Goal: Obtain resource: Download file/media

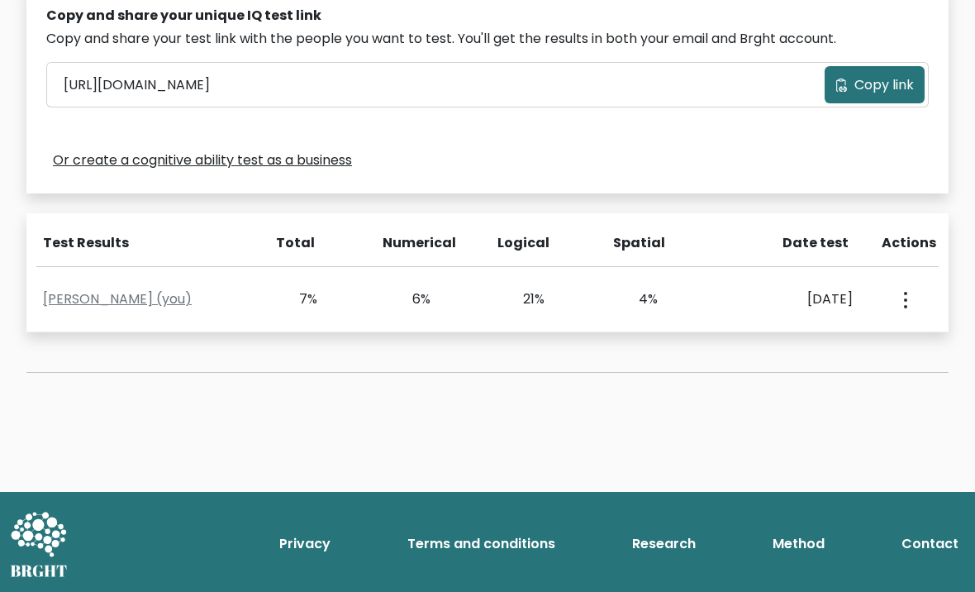
scroll to position [536, 0]
click at [911, 300] on button "button" at bounding box center [904, 299] width 13 height 51
click at [840, 340] on link "View Profile" at bounding box center [845, 347] width 131 height 26
click at [908, 309] on button "button" at bounding box center [904, 299] width 13 height 51
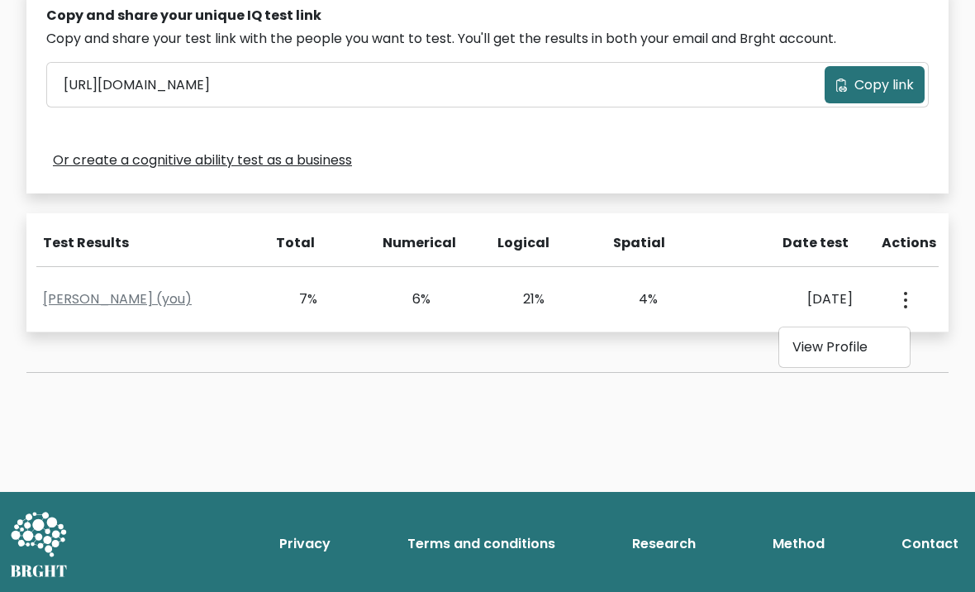
click at [842, 341] on link "View Profile" at bounding box center [845, 347] width 131 height 26
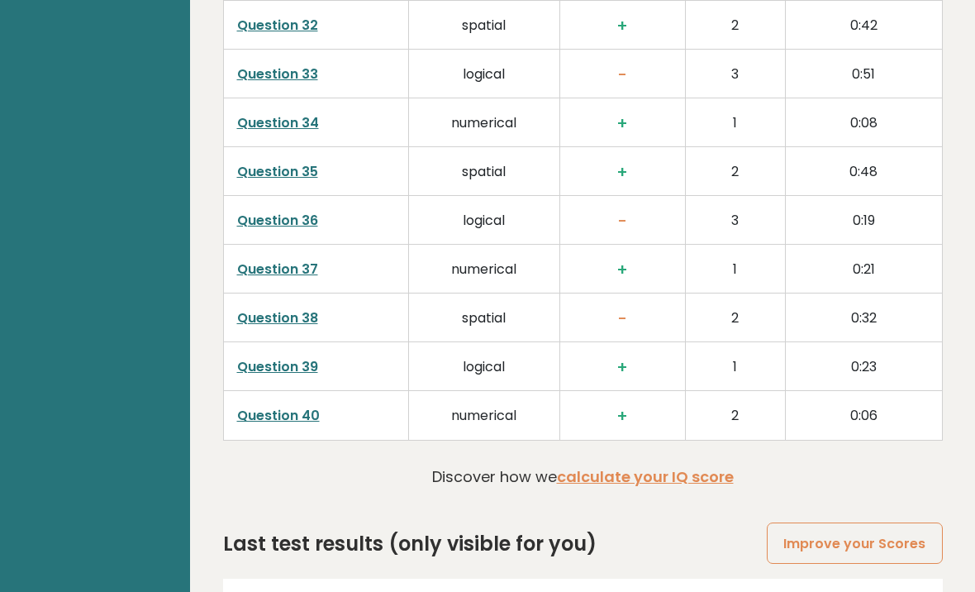
scroll to position [4134, 0]
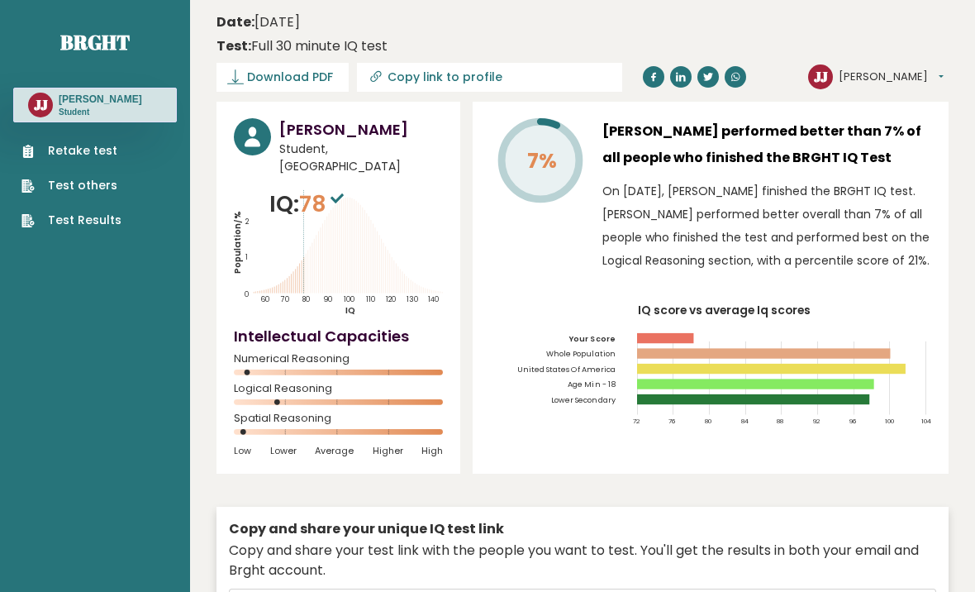
scroll to position [4171, 0]
click at [282, 83] on span "Download PDF" at bounding box center [290, 77] width 86 height 17
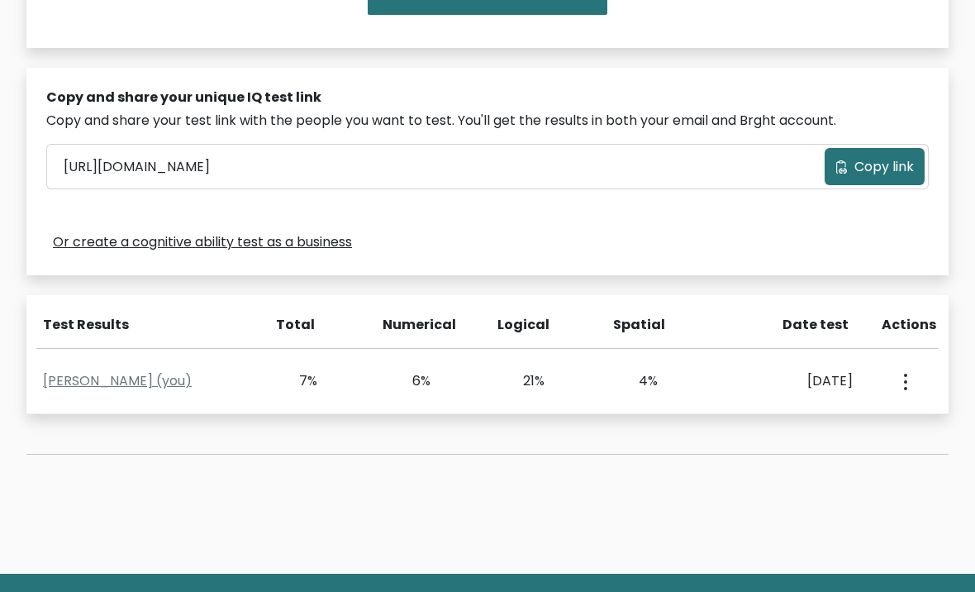
scroll to position [499, 0]
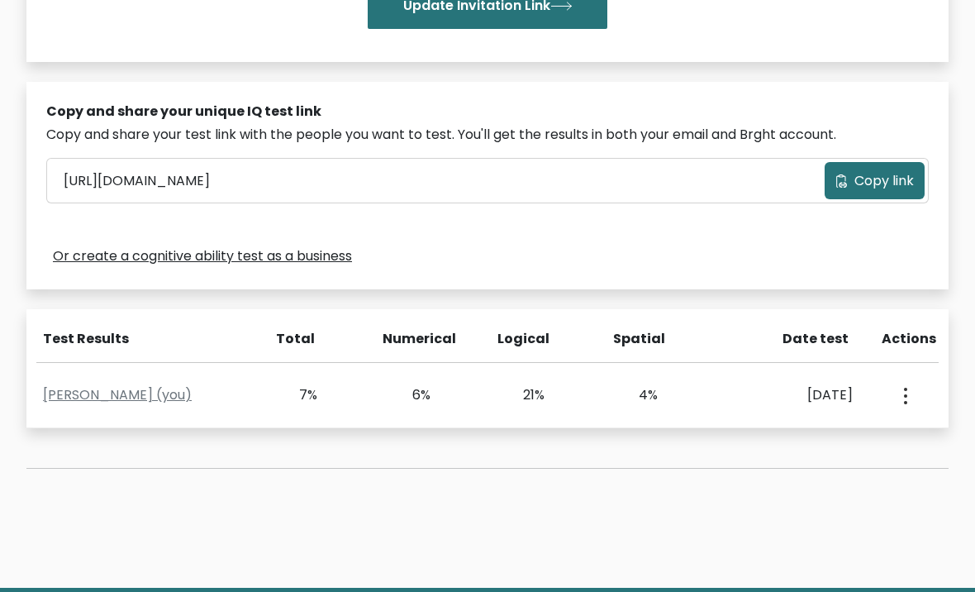
scroll to position [499, 0]
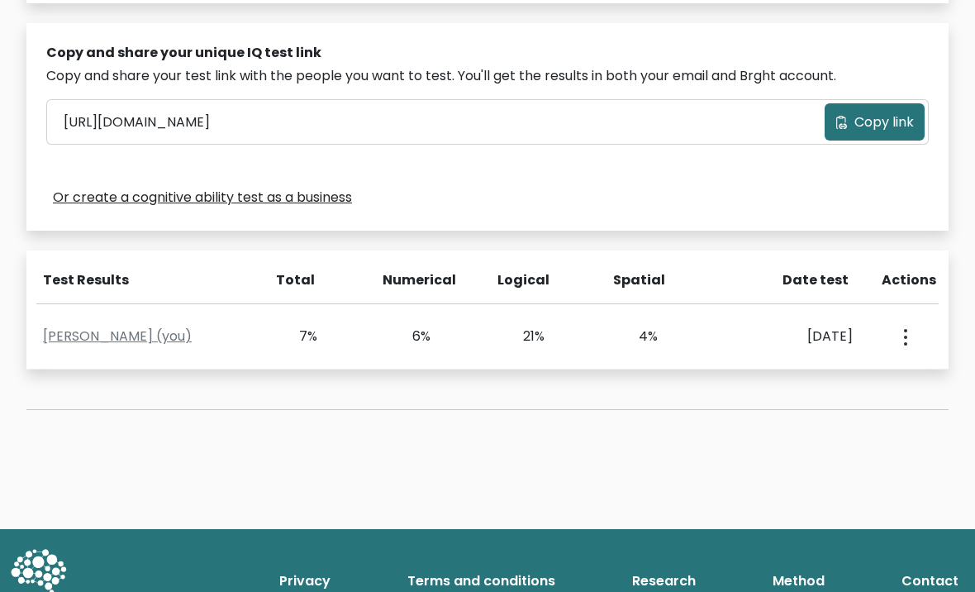
click at [908, 331] on icon "button" at bounding box center [905, 337] width 3 height 17
click at [837, 384] on link "View Profile" at bounding box center [845, 384] width 131 height 26
